Goal: Manage account settings

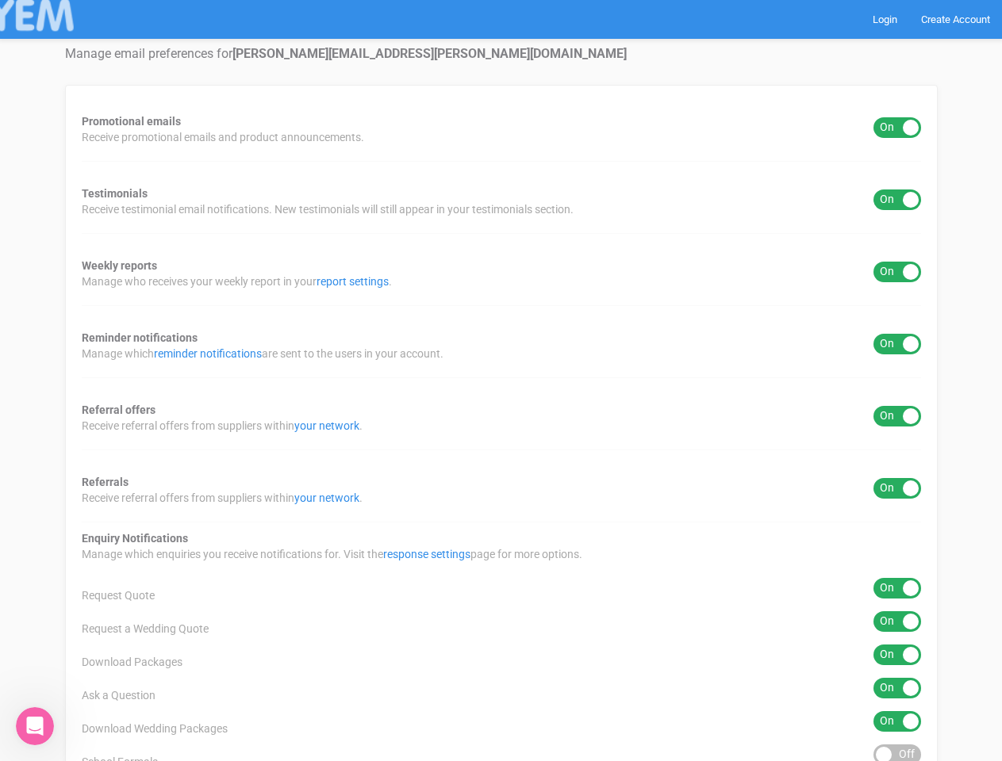
click at [500, 381] on div "Promotional emails ON OFF Receive promotional emails and product announcements.…" at bounding box center [501, 639] width 872 height 1109
click at [897, 128] on div "ON OFF" at bounding box center [897, 127] width 48 height 21
click at [897, 200] on div "ON OFF" at bounding box center [897, 200] width 48 height 21
click at [897, 272] on div "ON OFF" at bounding box center [897, 272] width 48 height 21
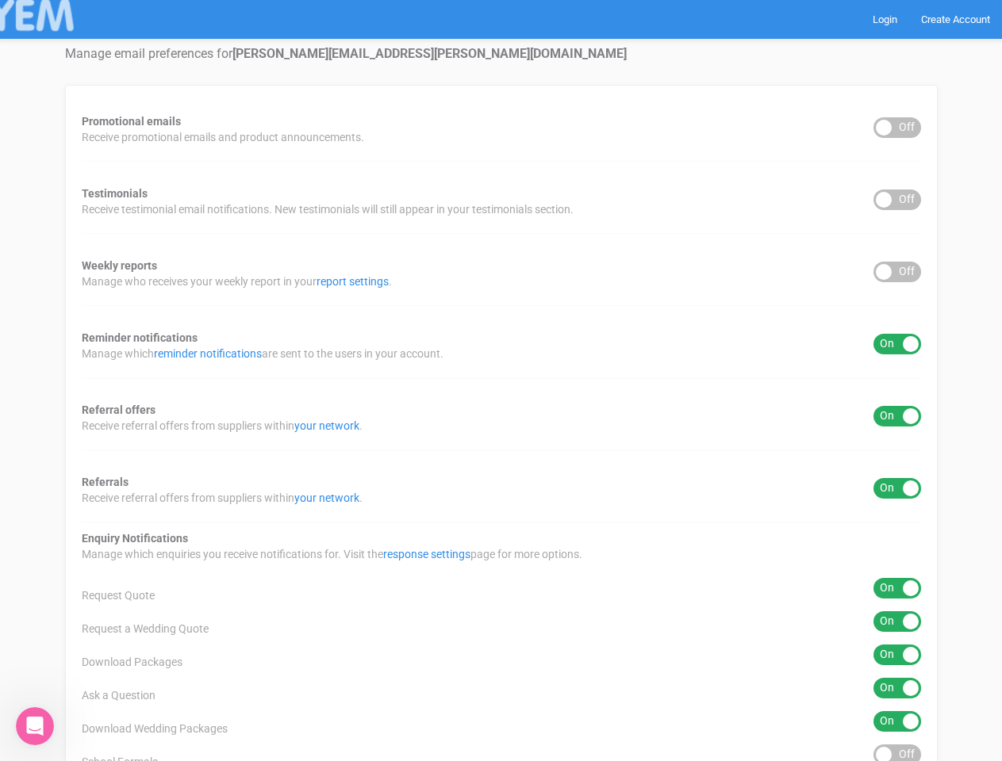
click at [897, 344] on div "ON OFF" at bounding box center [897, 344] width 48 height 21
click at [897, 416] on div "ON OFF" at bounding box center [897, 416] width 48 height 21
click at [897, 488] on div "ON OFF" at bounding box center [897, 488] width 48 height 21
click at [897, 588] on div "ON OFF" at bounding box center [897, 588] width 48 height 21
click at [897, 622] on div "ON OFF" at bounding box center [897, 621] width 48 height 21
